Goal: Task Accomplishment & Management: Use online tool/utility

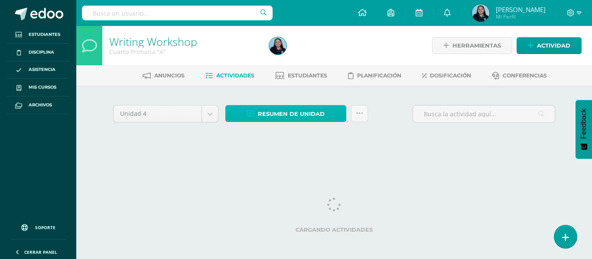
click at [253, 118] on link "Resumen de unidad" at bounding box center [285, 113] width 121 height 17
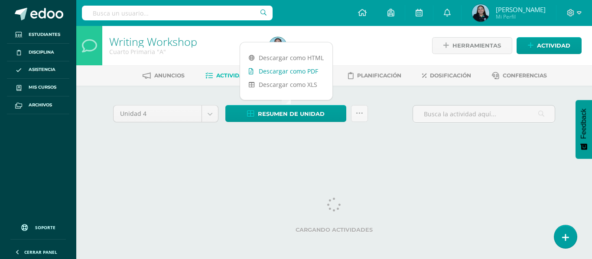
click at [265, 73] on link "Descargar como PDF" at bounding box center [286, 71] width 92 height 13
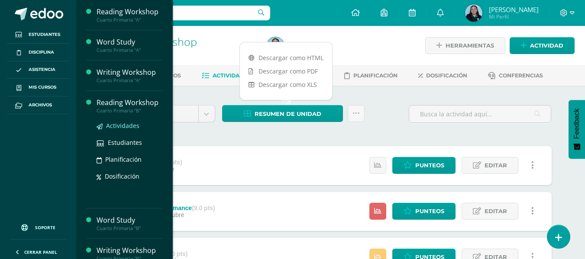
click at [129, 124] on span "Actividades" at bounding box center [122, 126] width 33 height 8
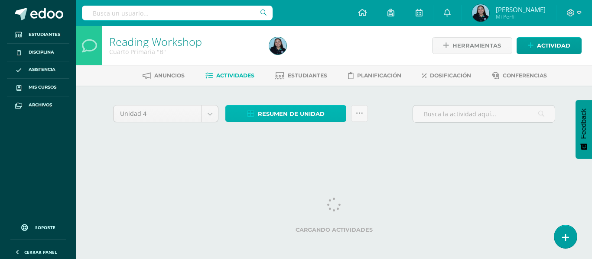
click at [300, 117] on span "Resumen de unidad" at bounding box center [291, 114] width 67 height 16
click at [301, 115] on span "Resumen de unidad" at bounding box center [291, 114] width 67 height 16
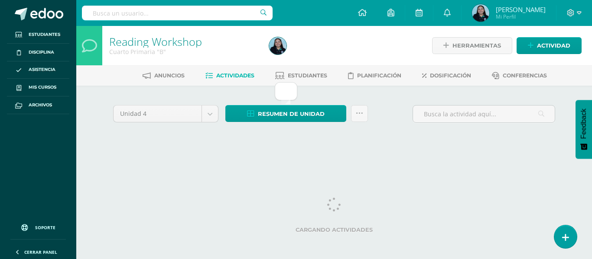
click at [211, 164] on html "Estudiantes Disciplina Asistencia Mis cursos Archivos Soporte Ayuda Reportar un…" at bounding box center [296, 82] width 592 height 164
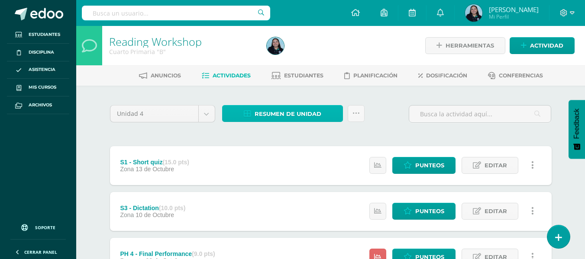
click at [308, 110] on span "Resumen de unidad" at bounding box center [288, 114] width 67 height 16
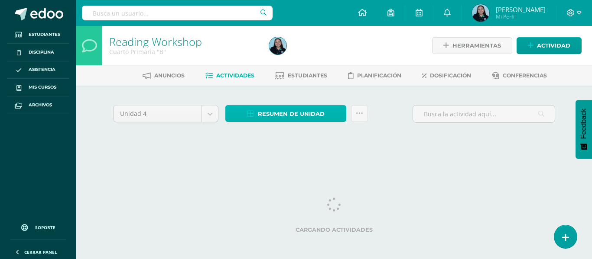
click at [281, 117] on span "Resumen de unidad" at bounding box center [291, 114] width 67 height 16
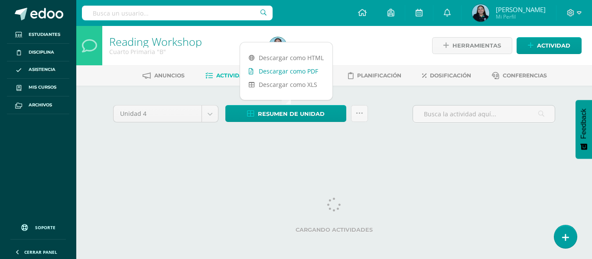
click at [293, 75] on link "Descargar como PDF" at bounding box center [286, 71] width 92 height 13
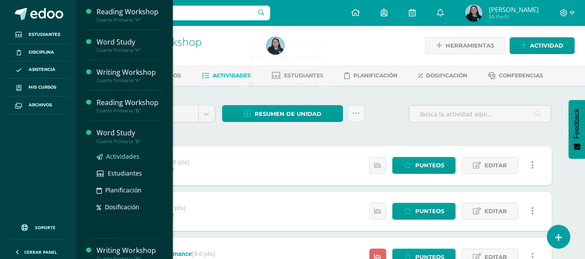
click at [121, 156] on span "Actividades" at bounding box center [122, 156] width 33 height 8
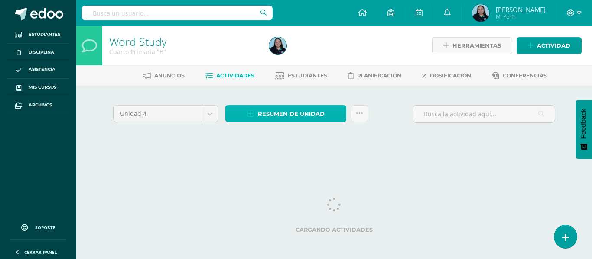
click at [295, 112] on span "Resumen de unidad" at bounding box center [291, 114] width 67 height 16
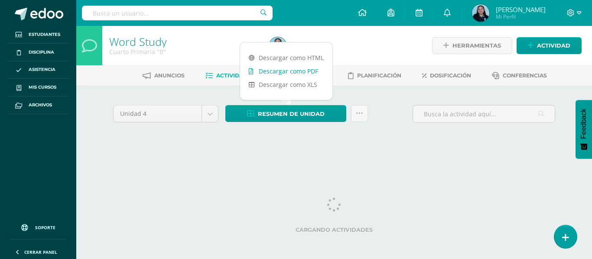
click at [282, 73] on link "Descargar como PDF" at bounding box center [286, 71] width 92 height 13
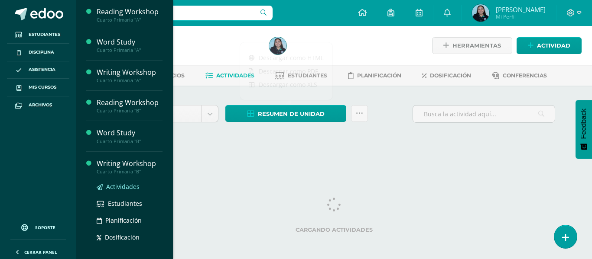
click at [120, 187] on span "Actividades" at bounding box center [122, 187] width 33 height 8
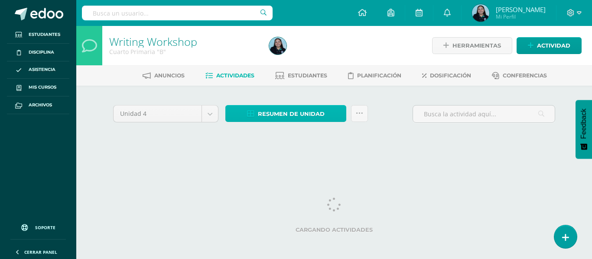
click at [273, 110] on span "Resumen de unidad" at bounding box center [291, 114] width 67 height 16
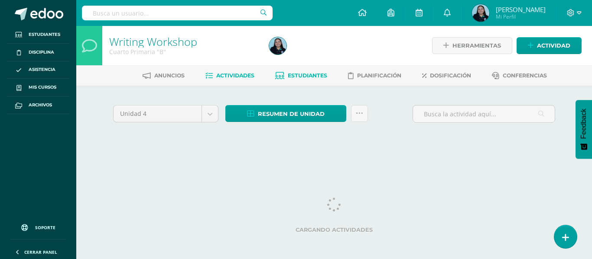
click at [288, 72] on span "Estudiantes" at bounding box center [307, 75] width 39 height 6
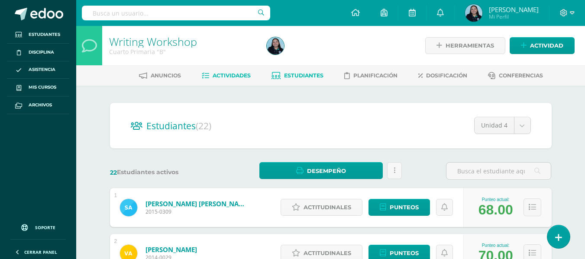
click at [208, 71] on link "Actividades" at bounding box center [226, 76] width 49 height 14
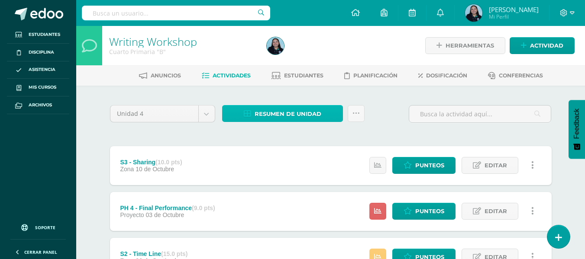
click at [257, 115] on span "Resumen de unidad" at bounding box center [288, 114] width 67 height 16
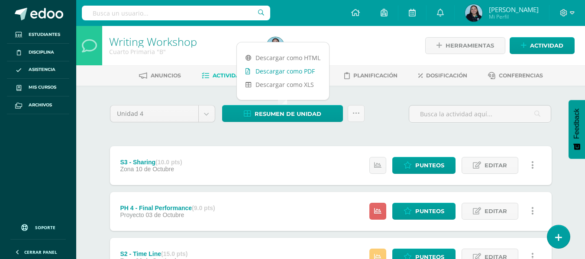
click at [271, 74] on link "Descargar como PDF" at bounding box center [283, 71] width 92 height 13
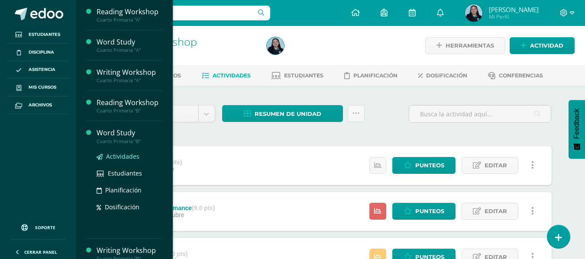
click at [122, 156] on span "Actividades" at bounding box center [122, 156] width 33 height 8
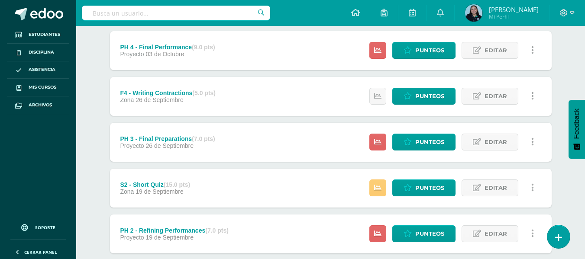
scroll to position [162, 0]
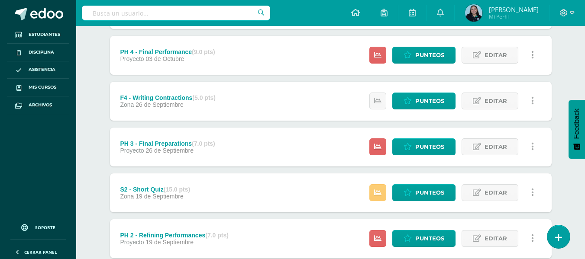
scroll to position [157, 0]
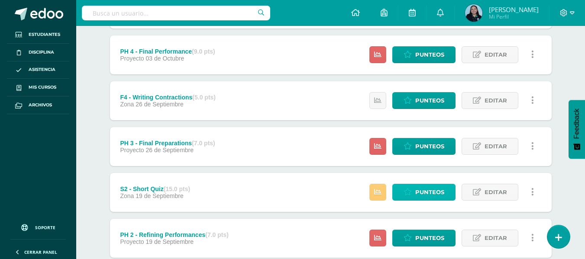
click at [432, 190] on span "Punteos" at bounding box center [429, 193] width 29 height 16
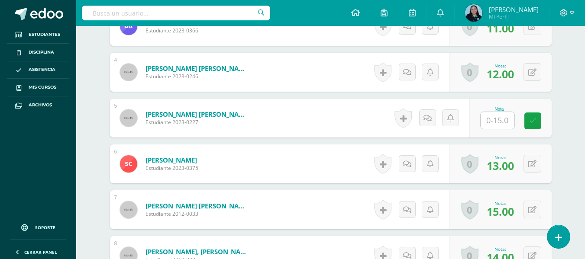
scroll to position [386, 0]
click at [495, 126] on input "text" at bounding box center [502, 120] width 35 height 17
click at [543, 121] on link at bounding box center [538, 120] width 17 height 17
type input "11"
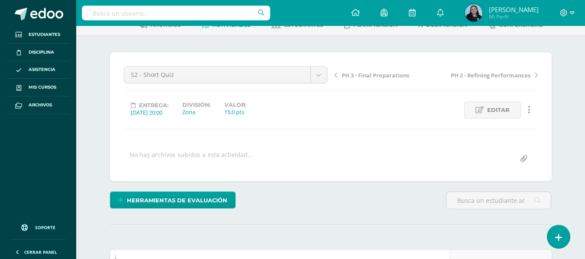
scroll to position [0, 0]
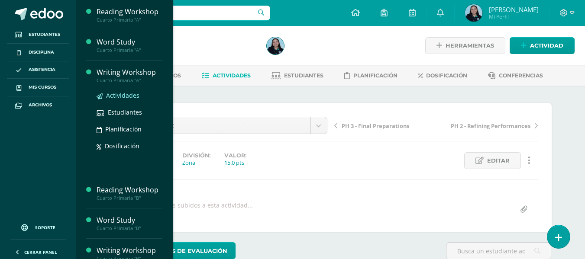
click at [110, 96] on span "Actividades" at bounding box center [122, 95] width 33 height 8
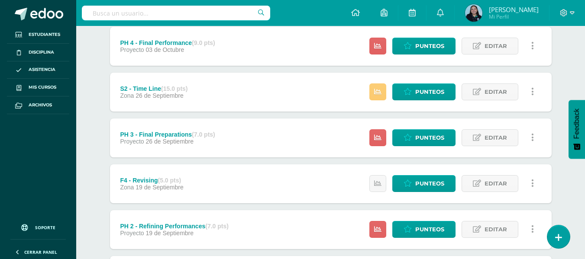
scroll to position [163, 0]
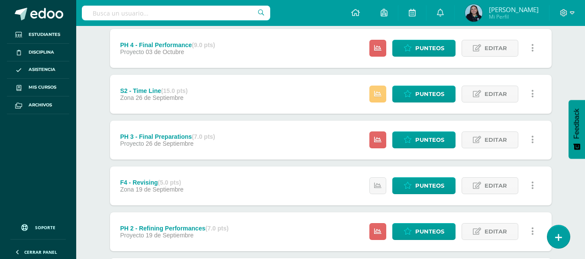
click at [420, 85] on div "Estatus de Actividad: 0 Estudiantes sin calificar 0 Estudiantes con cero Media …" at bounding box center [453, 94] width 195 height 39
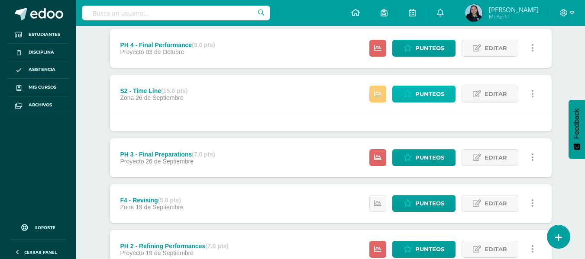
click at [407, 99] on link "Punteos" at bounding box center [423, 94] width 63 height 17
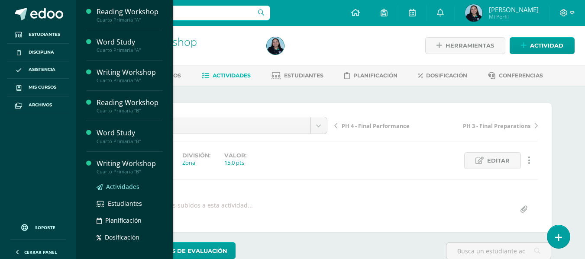
click at [118, 185] on span "Actividades" at bounding box center [122, 187] width 33 height 8
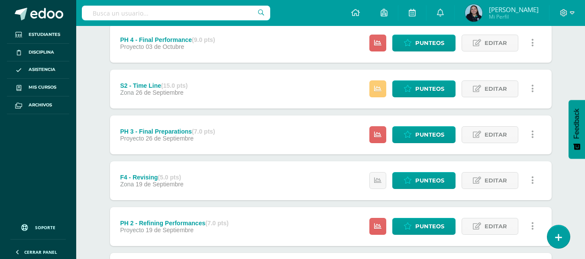
scroll to position [126, 0]
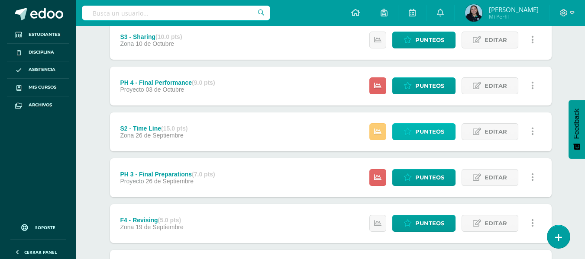
click at [438, 130] on span "Punteos" at bounding box center [429, 132] width 29 height 16
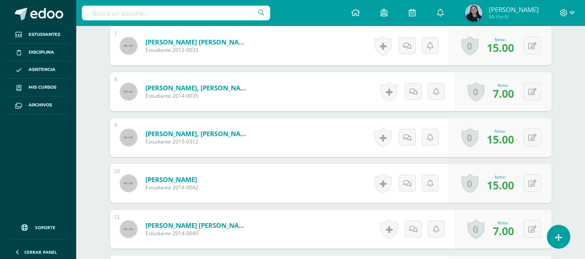
scroll to position [551, 0]
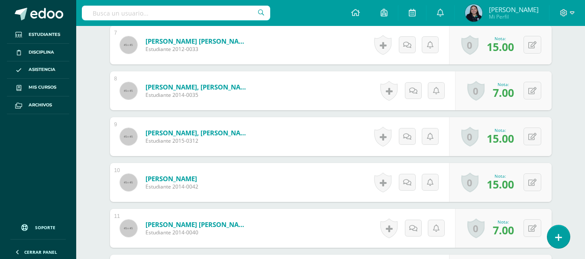
click at [530, 217] on div "0 Logros Logros obtenidos Aún no hay logros agregados Nota: 7.00" at bounding box center [503, 228] width 97 height 39
click at [534, 224] on button at bounding box center [538, 229] width 18 height 18
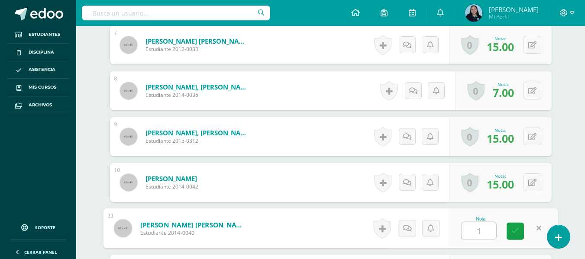
type input "13"
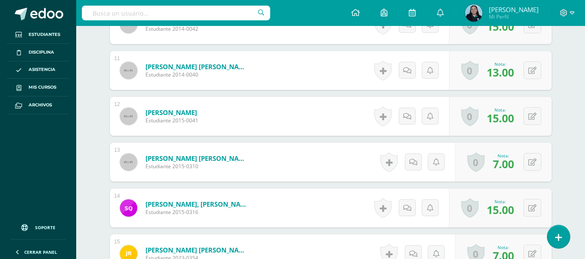
scroll to position [710, 0]
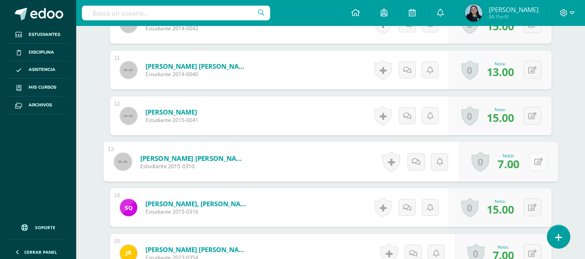
click at [526, 159] on div "0 Logros Logros obtenidos Aún no hay logros agregados Nota: 7.00" at bounding box center [508, 162] width 99 height 40
click at [536, 163] on icon at bounding box center [538, 161] width 9 height 7
type input "15"
click at [513, 165] on icon at bounding box center [516, 164] width 8 height 7
